Goal: Task Accomplishment & Management: Use online tool/utility

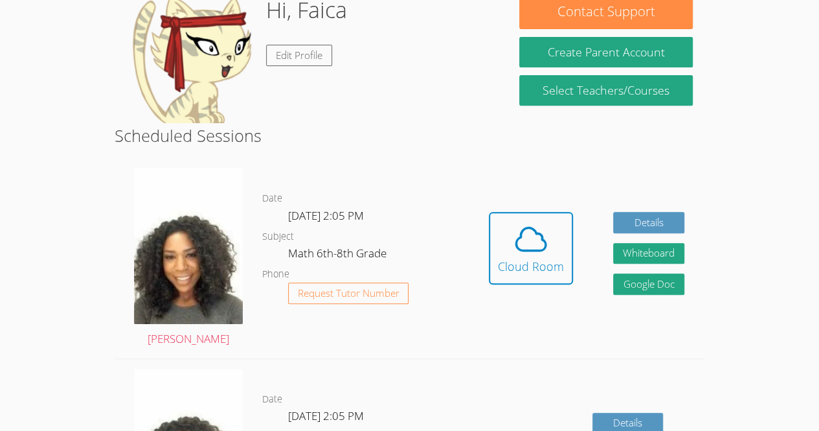
scroll to position [218, 0]
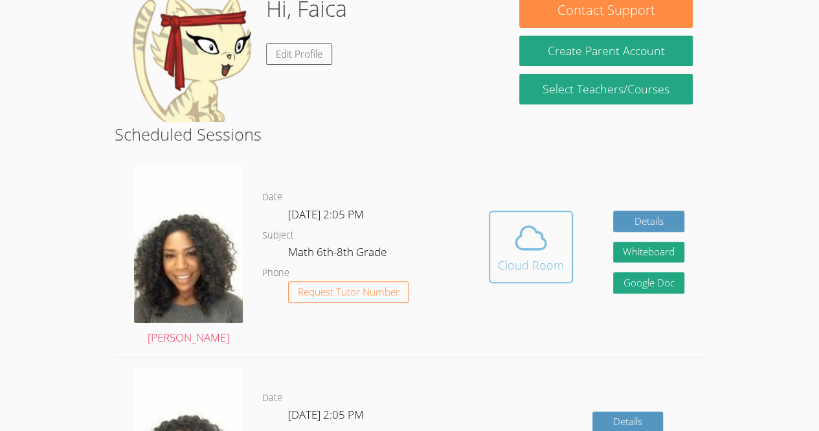
click at [535, 249] on icon at bounding box center [531, 238] width 30 height 23
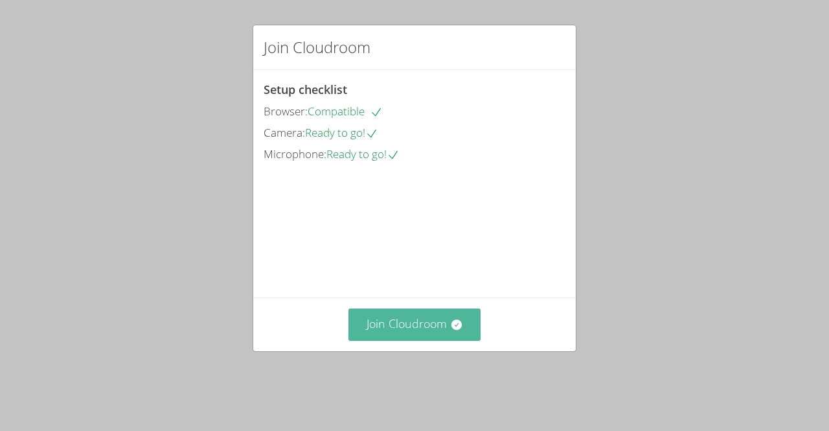
click at [450, 331] on icon at bounding box center [456, 324] width 13 height 13
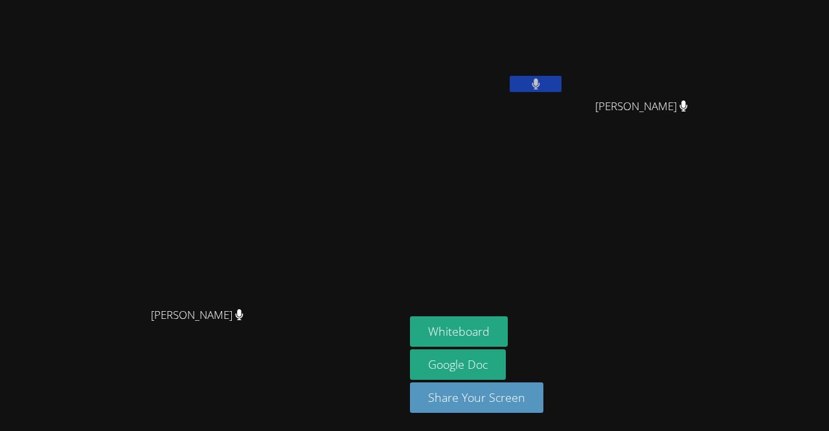
click at [561, 86] on button at bounding box center [536, 84] width 52 height 16
click at [508, 338] on button "Whiteboard" at bounding box center [459, 331] width 98 height 30
click at [564, 73] on video at bounding box center [487, 48] width 154 height 87
click at [543, 81] on icon at bounding box center [536, 83] width 14 height 11
click at [508, 341] on button "Whiteboard" at bounding box center [459, 331] width 98 height 30
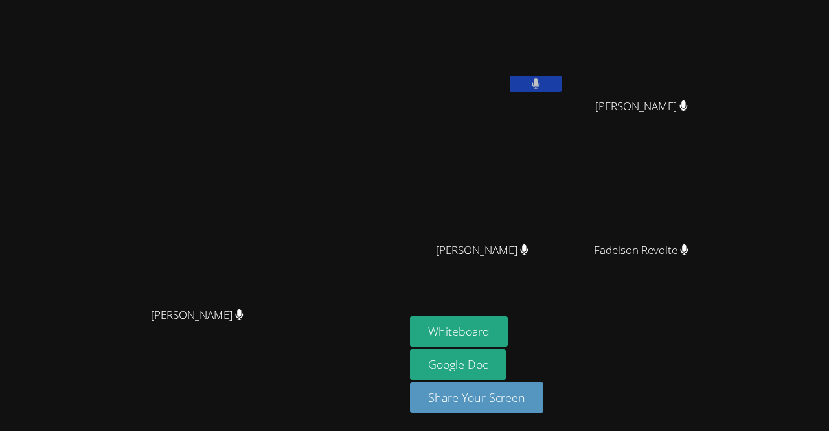
click at [561, 79] on button at bounding box center [536, 84] width 52 height 16
click at [561, 88] on button at bounding box center [536, 84] width 52 height 16
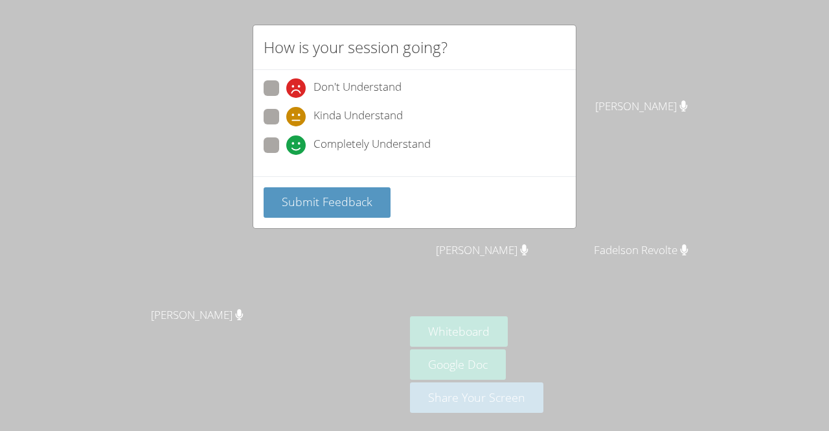
click at [305, 136] on icon at bounding box center [295, 144] width 19 height 19
click at [297, 137] on input "Completely Understand" at bounding box center [291, 142] width 11 height 11
radio input "true"
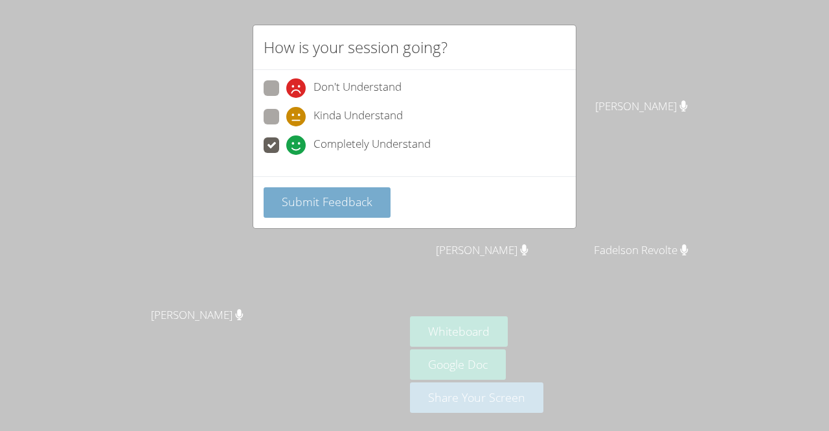
click at [323, 203] on span "Submit Feedback" at bounding box center [327, 202] width 91 height 16
